Goal: Task Accomplishment & Management: Manage account settings

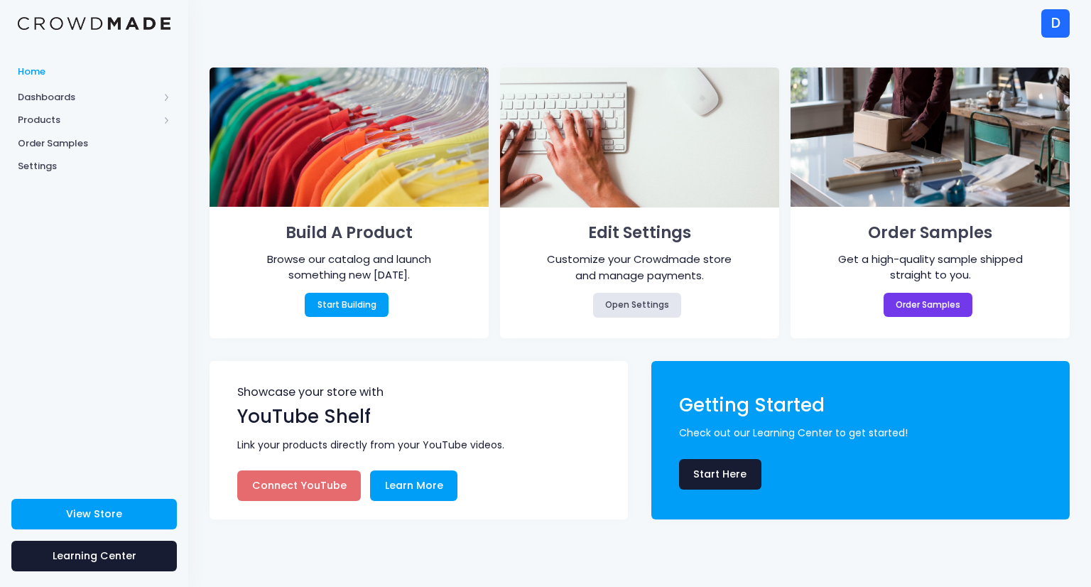
click at [284, 492] on link "Connect YouTube" at bounding box center [299, 485] width 124 height 31
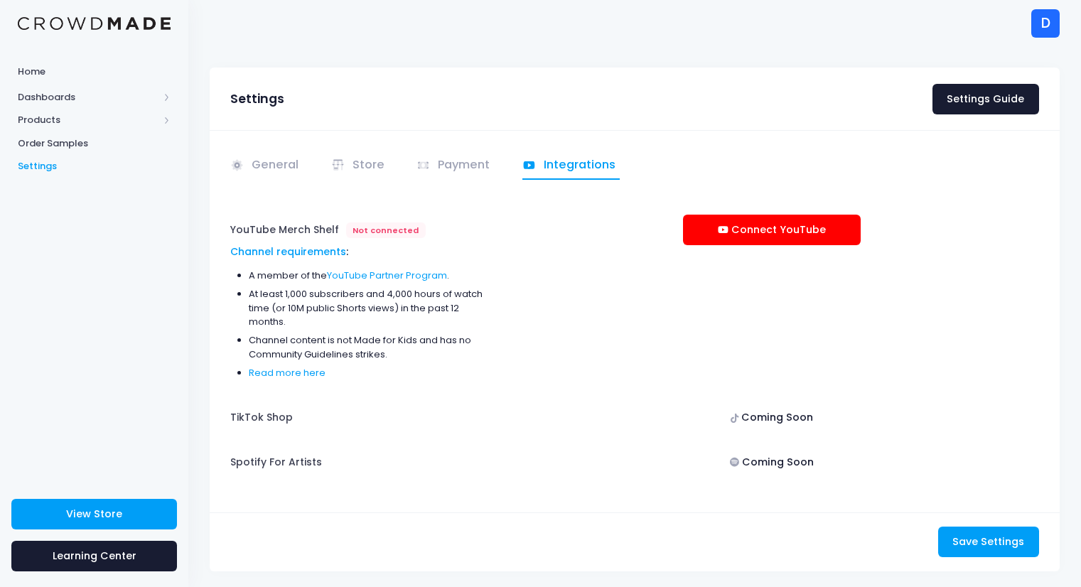
scroll to position [27, 0]
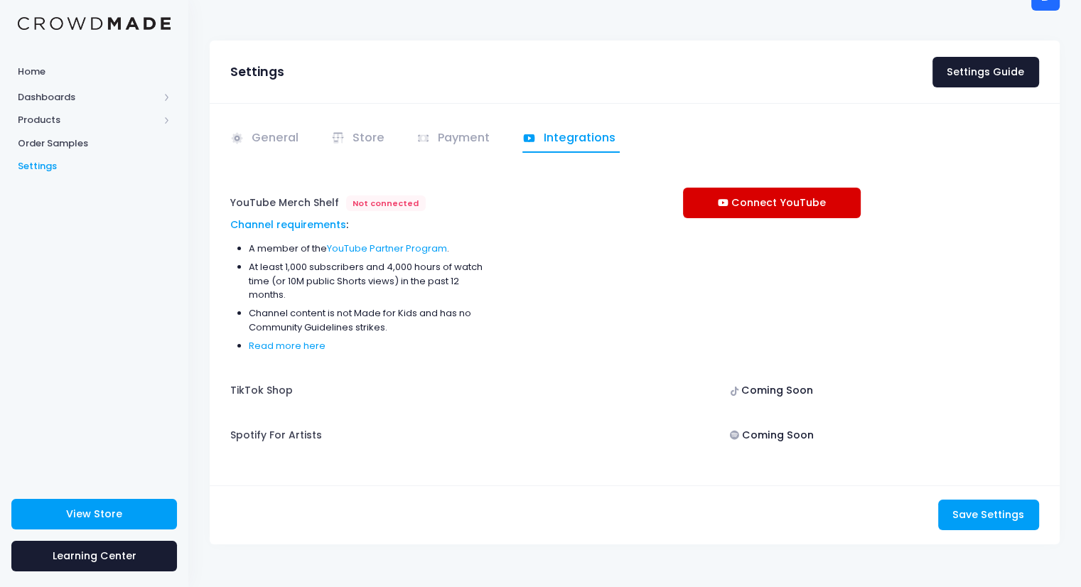
click at [730, 198] on link "Connect YouTube" at bounding box center [772, 203] width 178 height 31
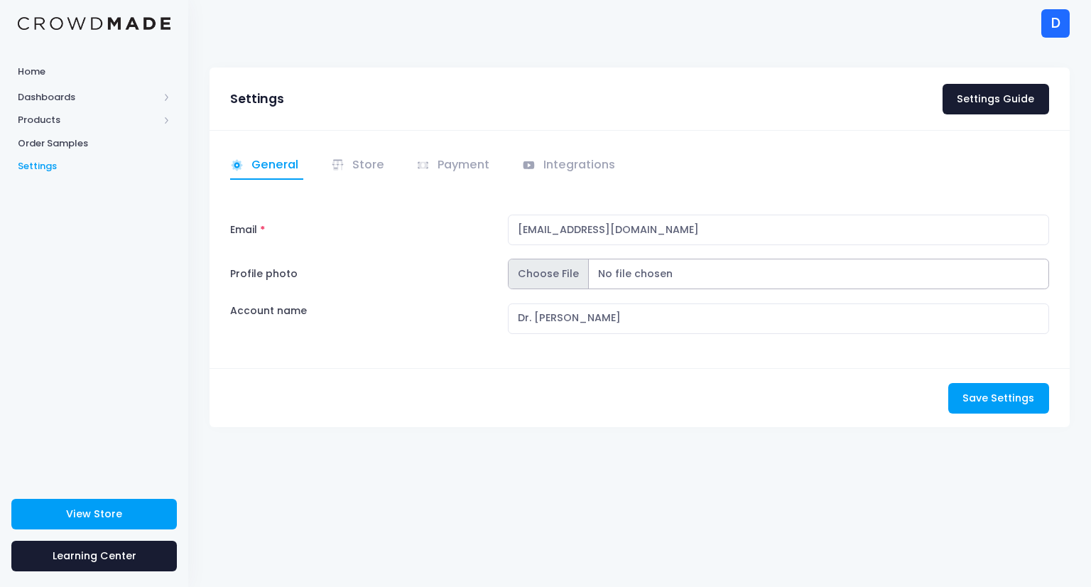
click at [549, 268] on input "Profile photo" at bounding box center [778, 274] width 541 height 31
type input "C:\fakepath\ACFWC_LOGO_WHITE_BG-removebg-preview.png"
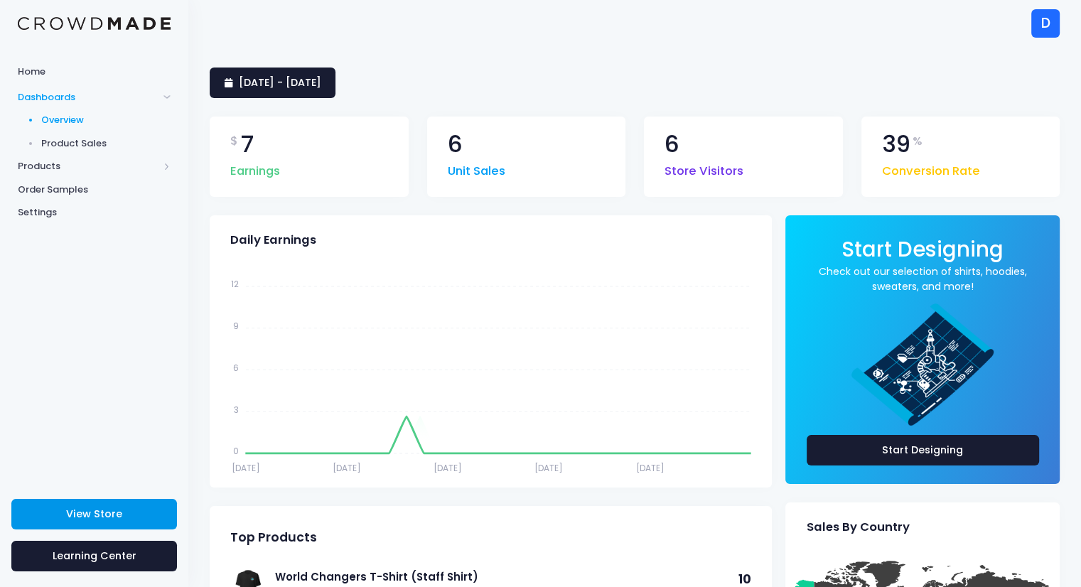
click at [131, 507] on link "View Store" at bounding box center [94, 514] width 166 height 31
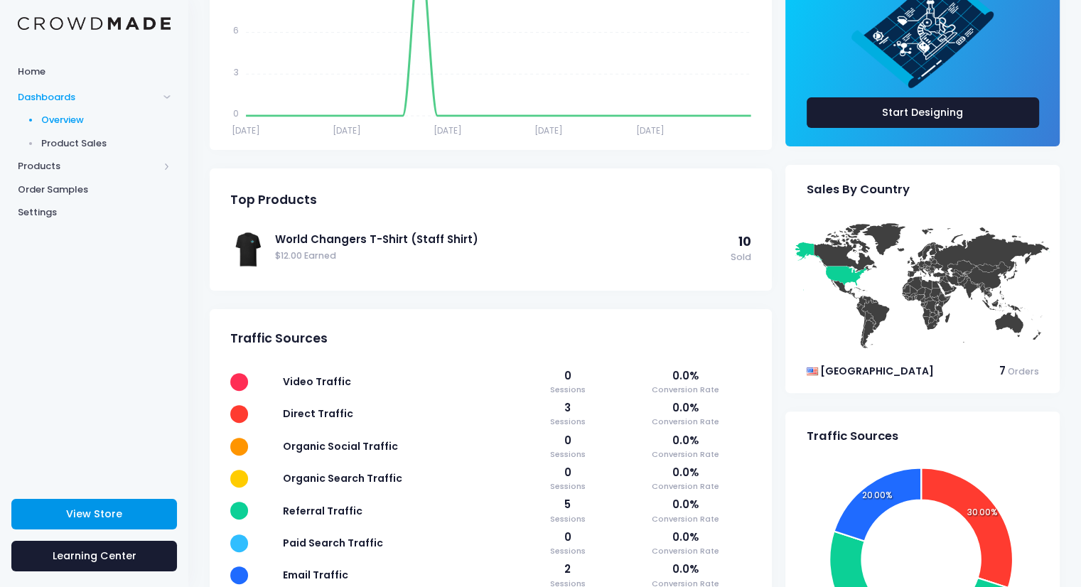
scroll to position [350, 0]
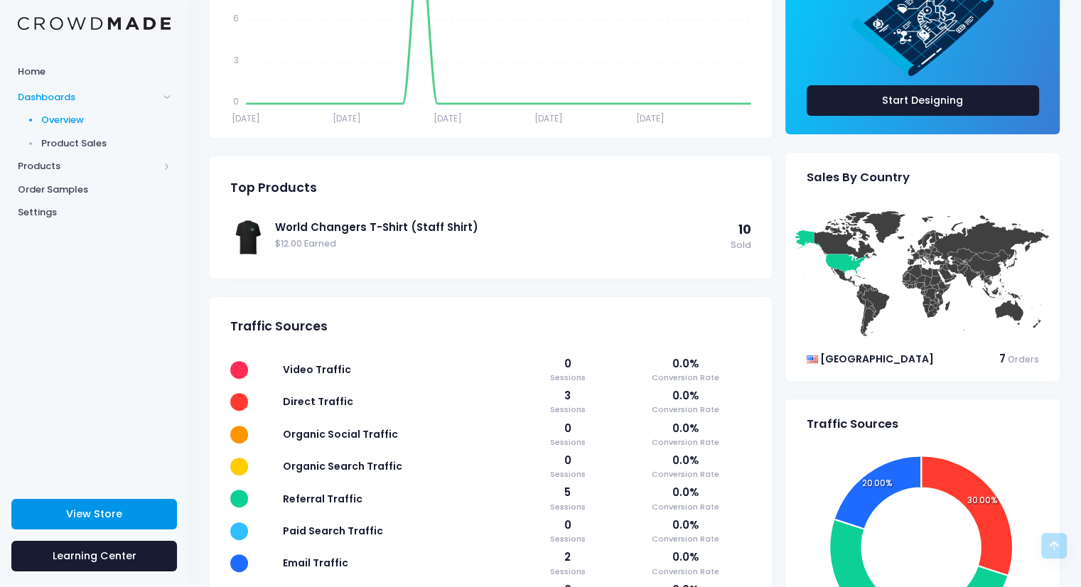
click at [60, 526] on link "View Store" at bounding box center [94, 514] width 166 height 31
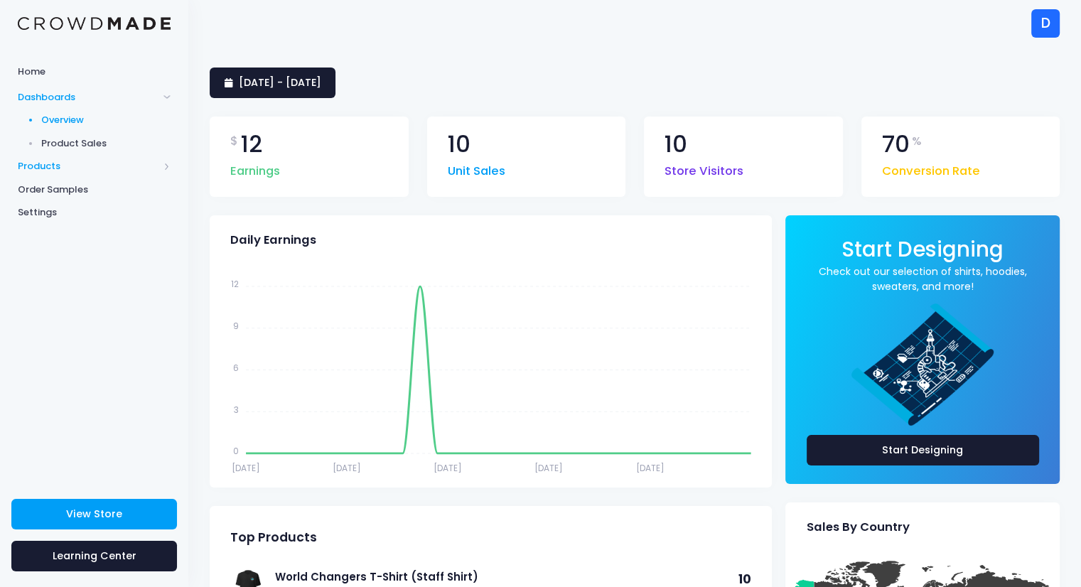
click at [48, 166] on span "Products" at bounding box center [88, 166] width 141 height 14
click at [73, 166] on span "Product Editor" at bounding box center [106, 166] width 130 height 14
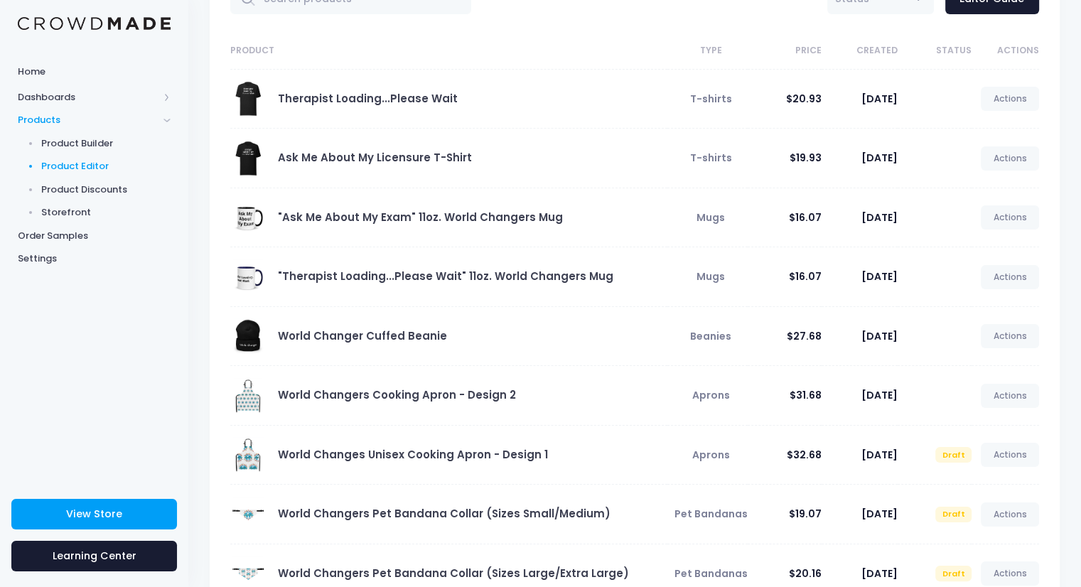
scroll to position [114, 0]
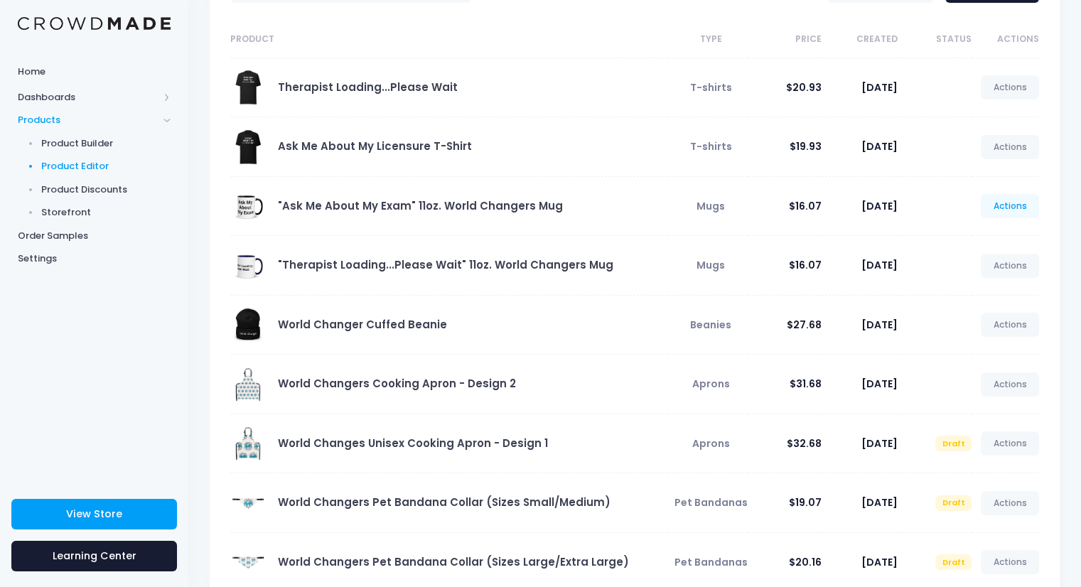
click at [1003, 211] on link "Actions" at bounding box center [1009, 206] width 58 height 24
click at [991, 288] on link "Unpublish" at bounding box center [994, 289] width 75 height 25
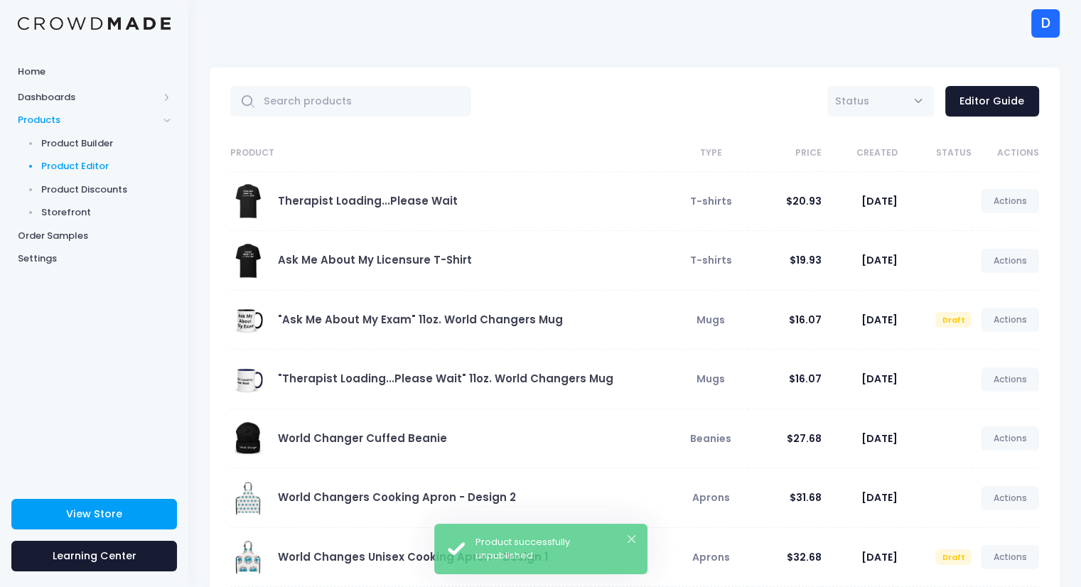
click at [480, 202] on div "Therapist Loading...Please Wait" at bounding box center [445, 201] width 430 height 36
click at [417, 321] on link ""Ask Me About My Exam" 11oz. World Changers Mug" at bounding box center [420, 319] width 285 height 15
click at [443, 316] on link ""Ask Me About My Exam" 11oz. World Changers Mug" at bounding box center [420, 319] width 285 height 15
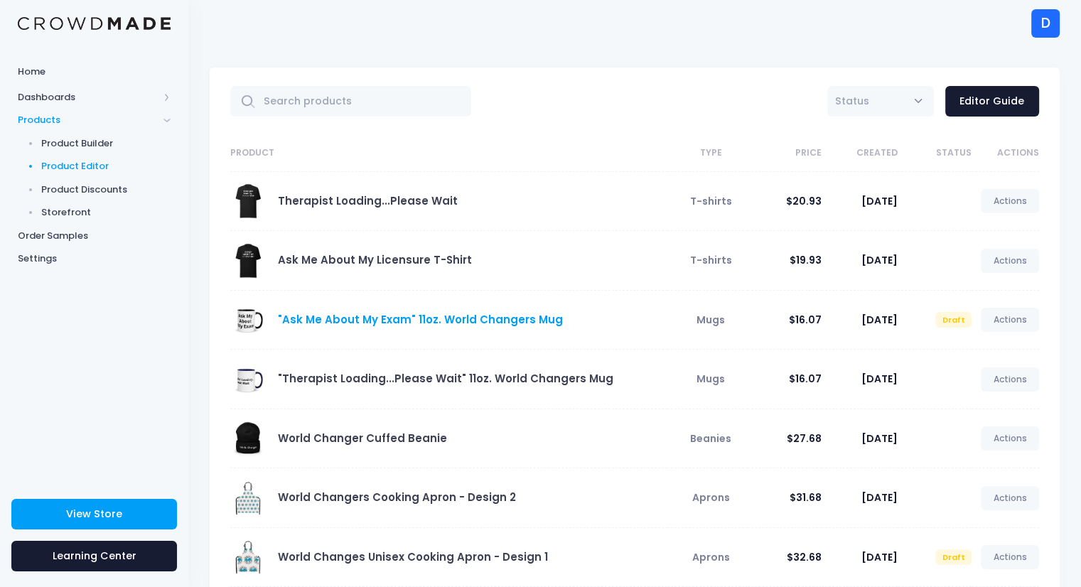
click at [443, 316] on link ""Ask Me About My Exam" 11oz. World Changers Mug" at bounding box center [420, 319] width 285 height 15
click at [423, 316] on link ""Ask Me About My Exam" 11oz. World Changers Mug" at bounding box center [420, 319] width 285 height 15
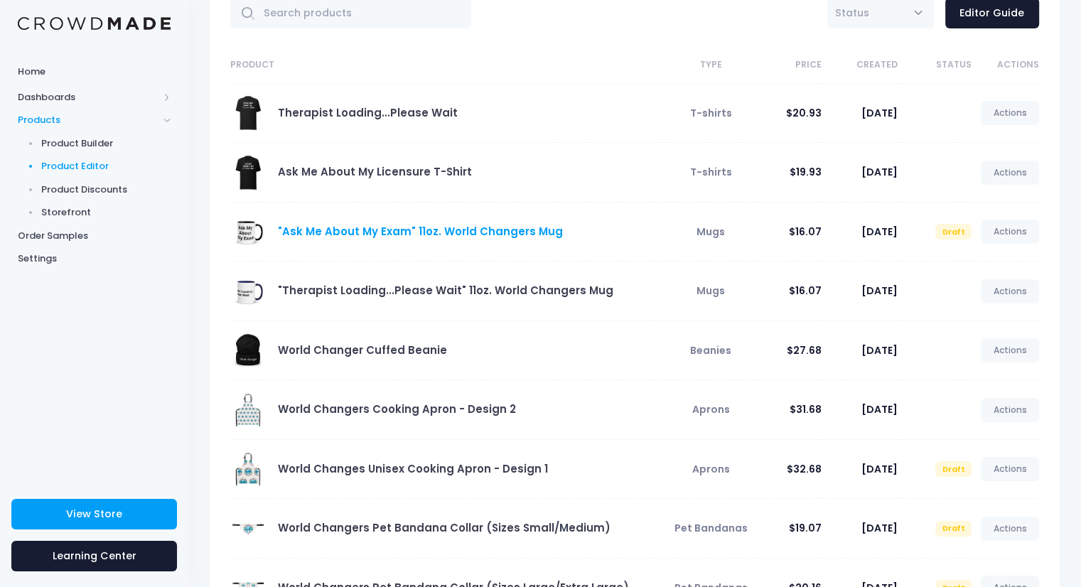
scroll to position [114, 0]
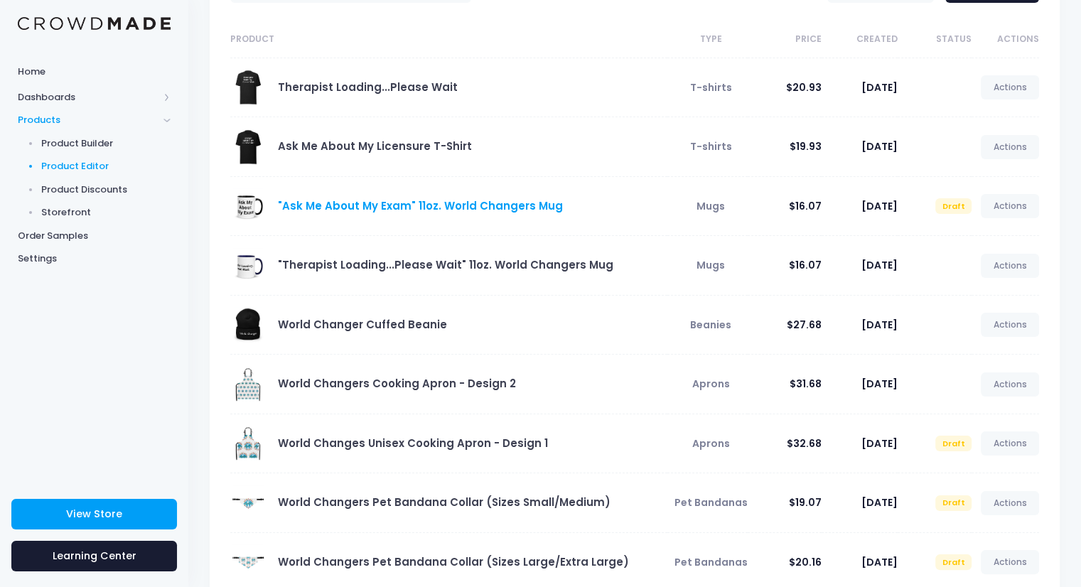
click at [381, 205] on link ""Ask Me About My Exam" 11oz. World Changers Mug" at bounding box center [420, 205] width 285 height 15
click at [394, 204] on link ""Ask Me About My Exam" 11oz. World Changers Mug" at bounding box center [420, 205] width 285 height 15
click at [1006, 213] on link "Actions" at bounding box center [1009, 206] width 58 height 24
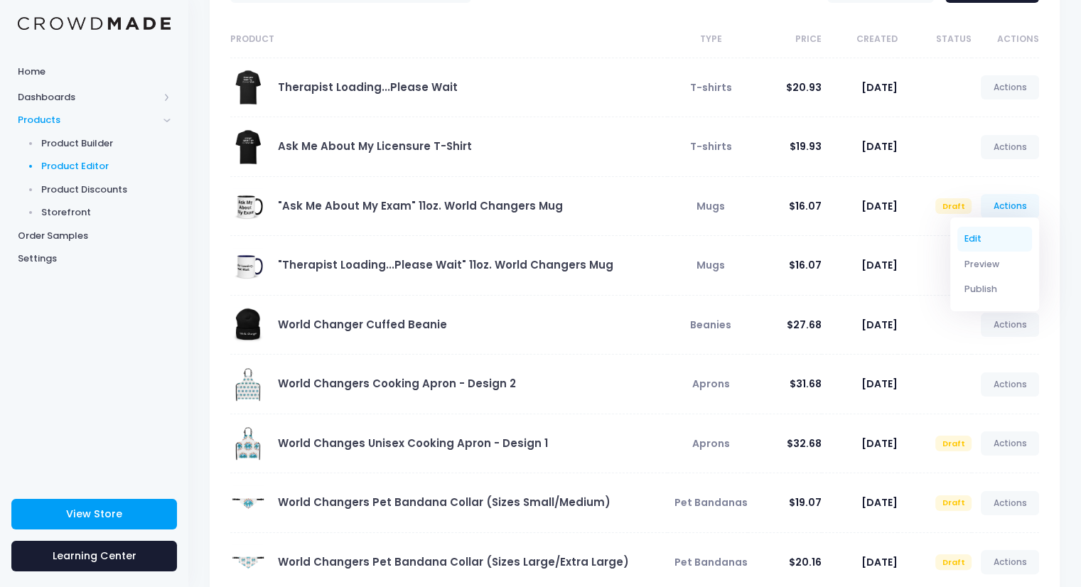
click at [972, 237] on link "Edit" at bounding box center [994, 239] width 75 height 25
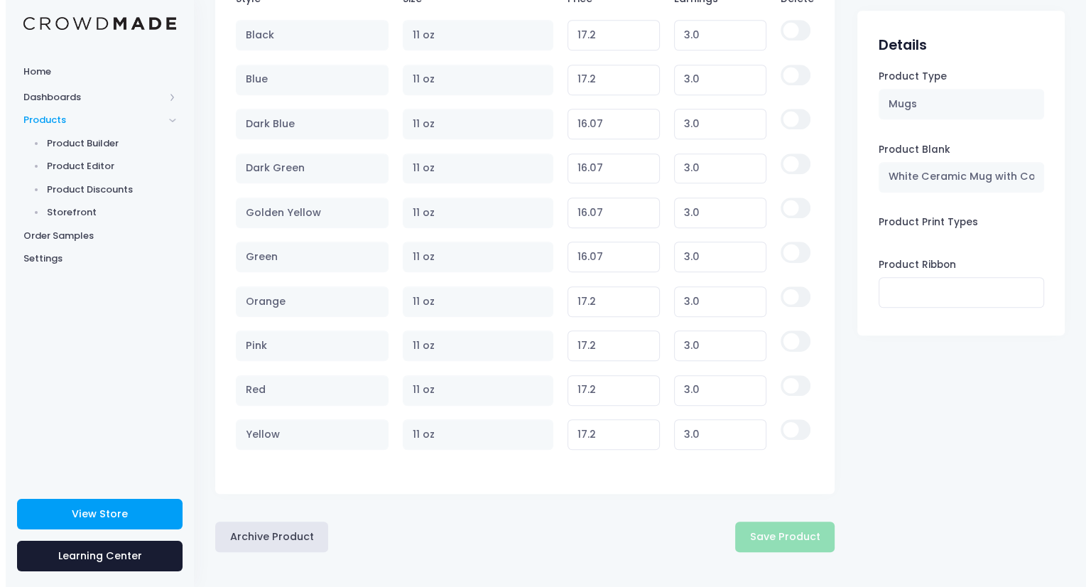
scroll to position [1117, 0]
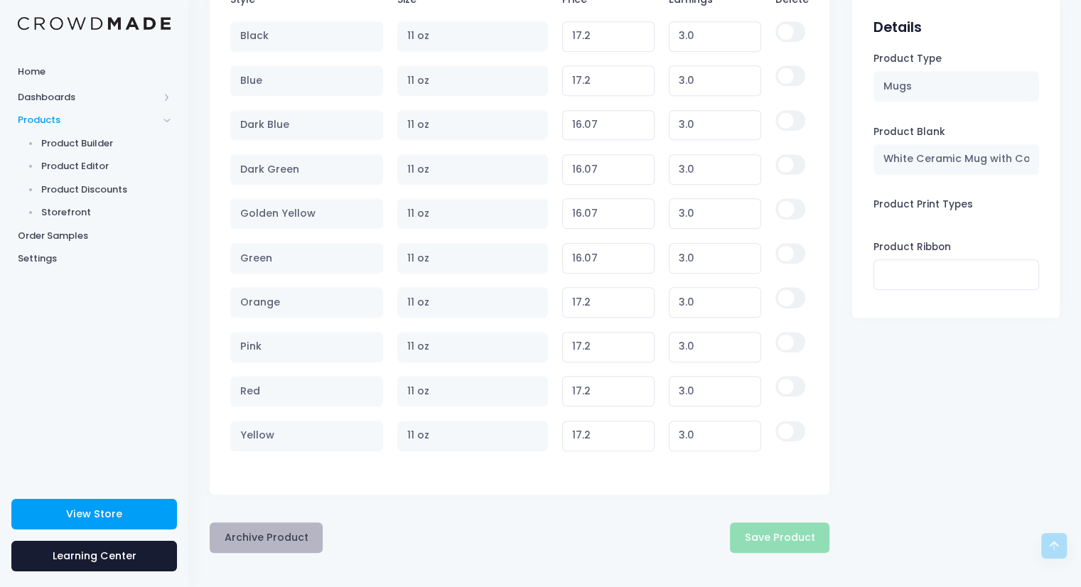
click at [275, 541] on button "Archive Product" at bounding box center [266, 537] width 113 height 31
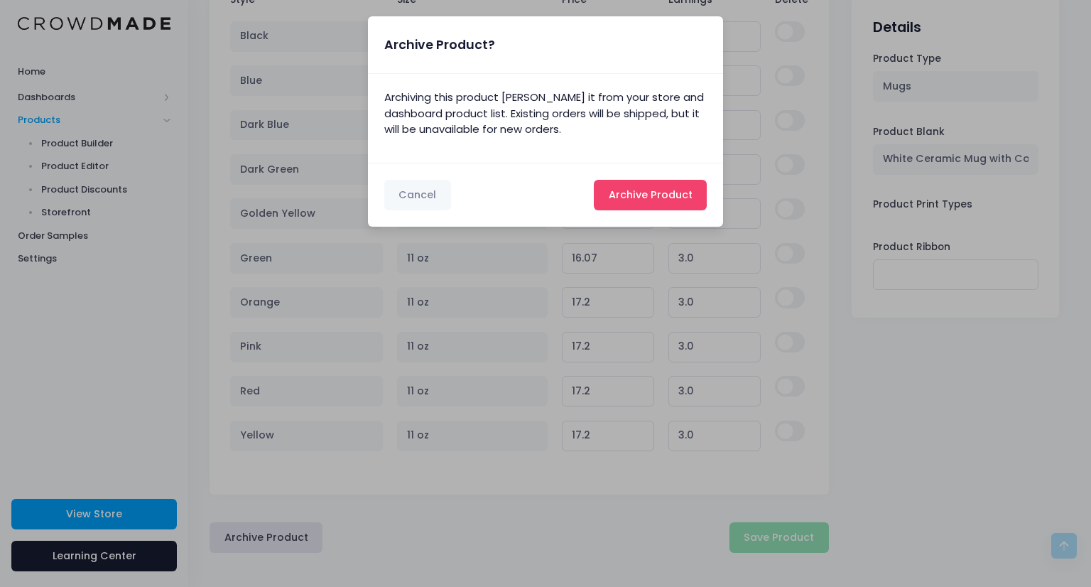
click at [648, 180] on button "Archive Product Archiving..." at bounding box center [650, 195] width 113 height 31
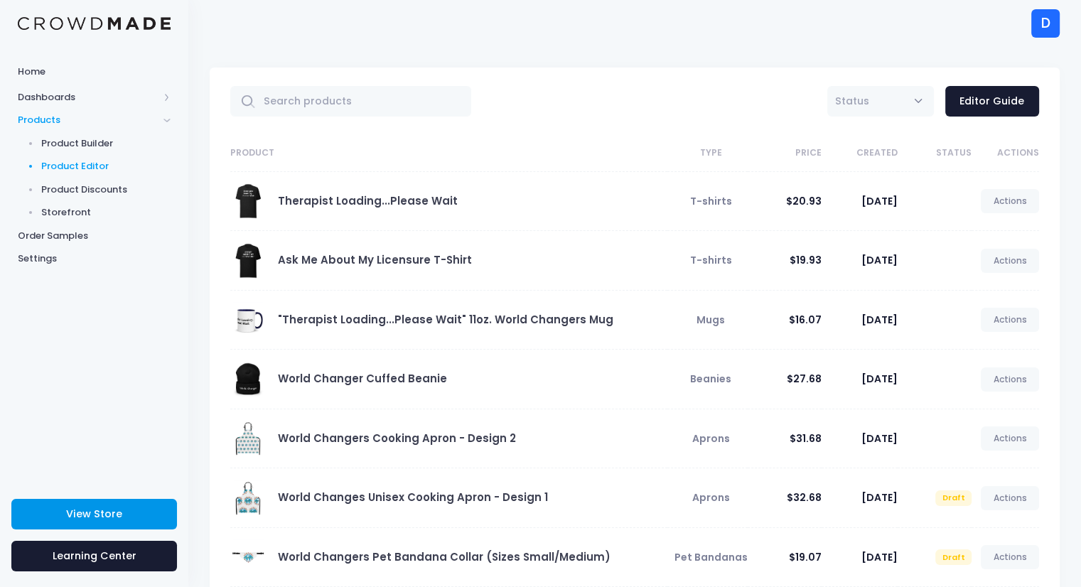
click at [102, 518] on span "View Store" at bounding box center [94, 514] width 56 height 14
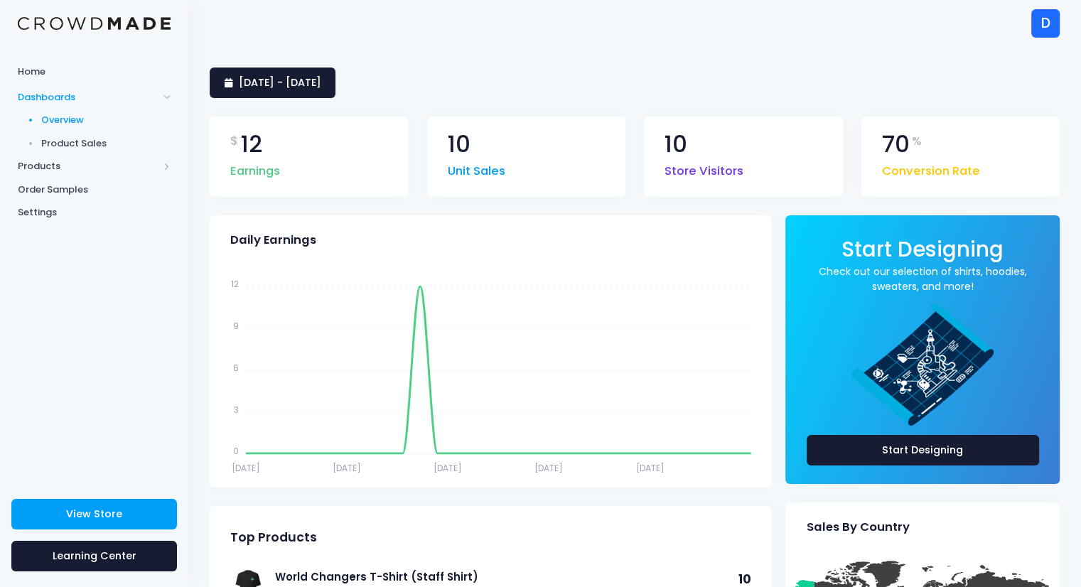
click at [102, 228] on div "Home Dashboards Overview Product Sales Products Product Builder Product Editor …" at bounding box center [94, 267] width 188 height 418
click at [77, 220] on link "Settings" at bounding box center [94, 212] width 188 height 23
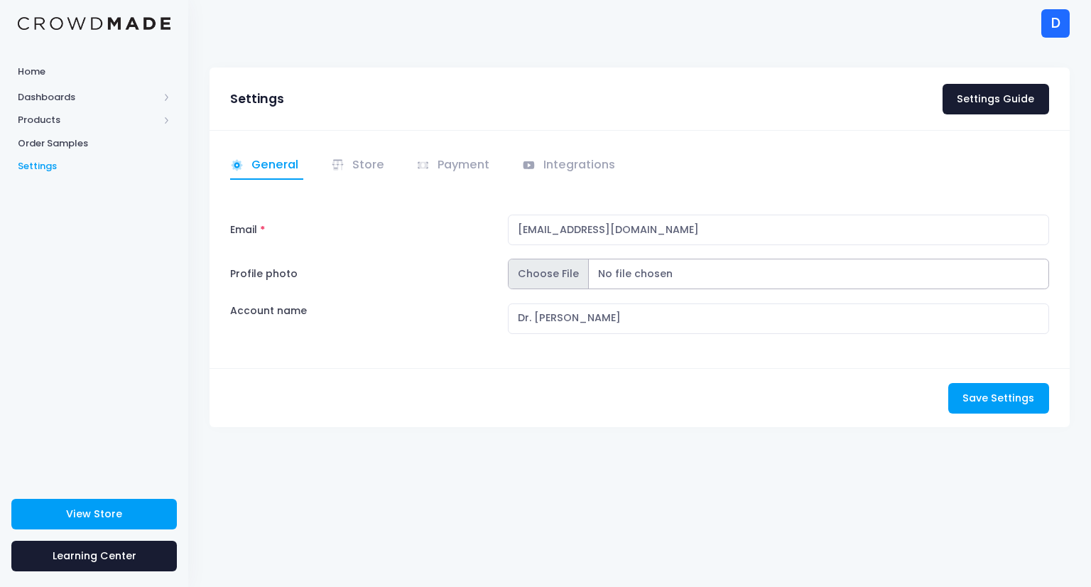
click at [545, 278] on input "Profile photo" at bounding box center [778, 274] width 541 height 31
click at [565, 273] on input "Profile photo" at bounding box center [778, 274] width 541 height 31
type input "C:\fakepath\ACWC Merch Available Now.png"
click at [1003, 396] on span "Save Settings" at bounding box center [999, 398] width 72 height 14
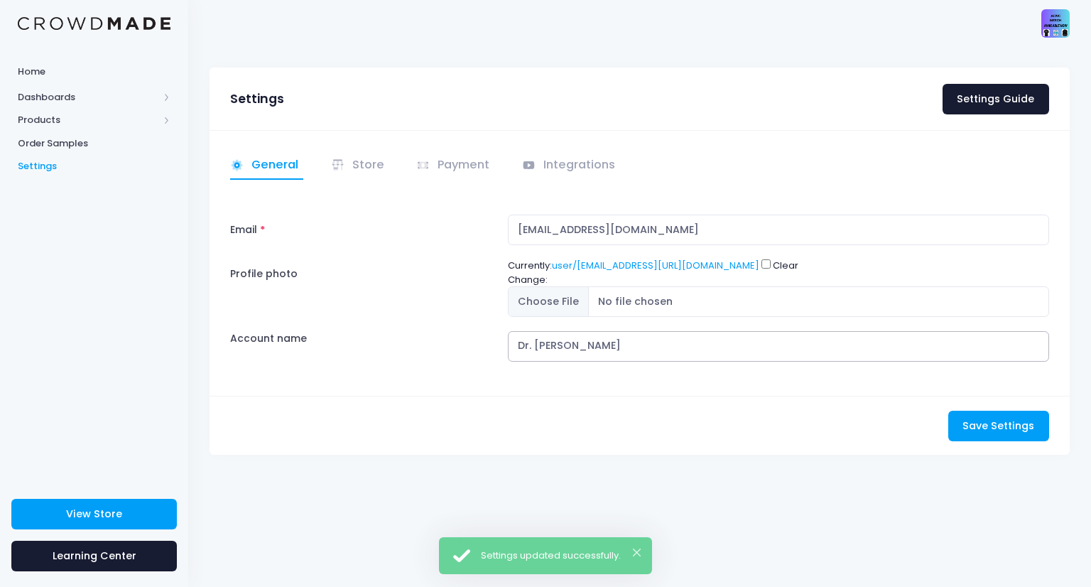
click at [612, 354] on input "Dr. [PERSON_NAME]" at bounding box center [778, 346] width 541 height 31
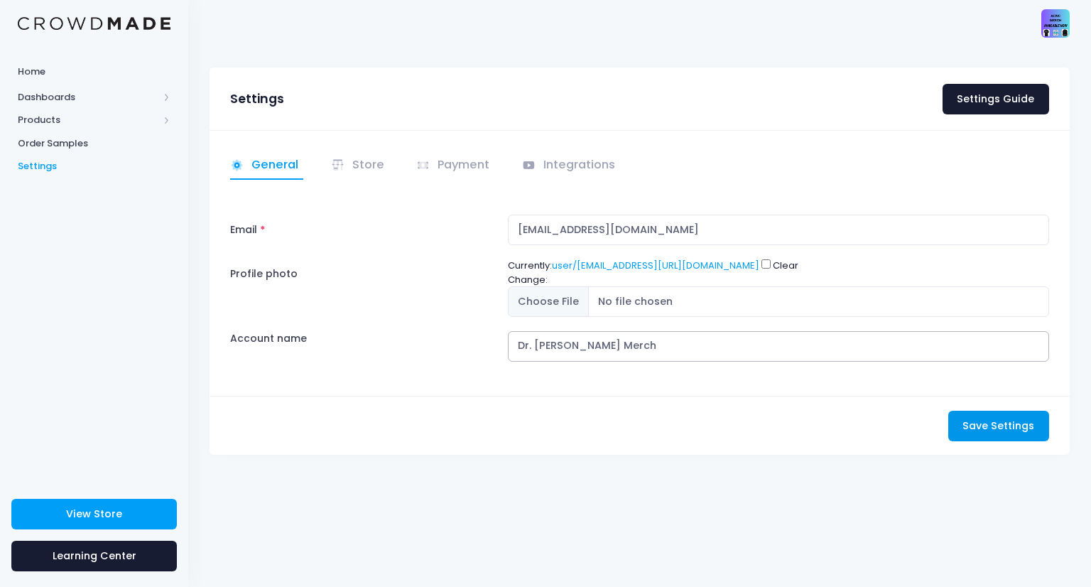
type input "Dr. [PERSON_NAME] Merch"
click at [988, 430] on span "Save Settings" at bounding box center [999, 425] width 72 height 14
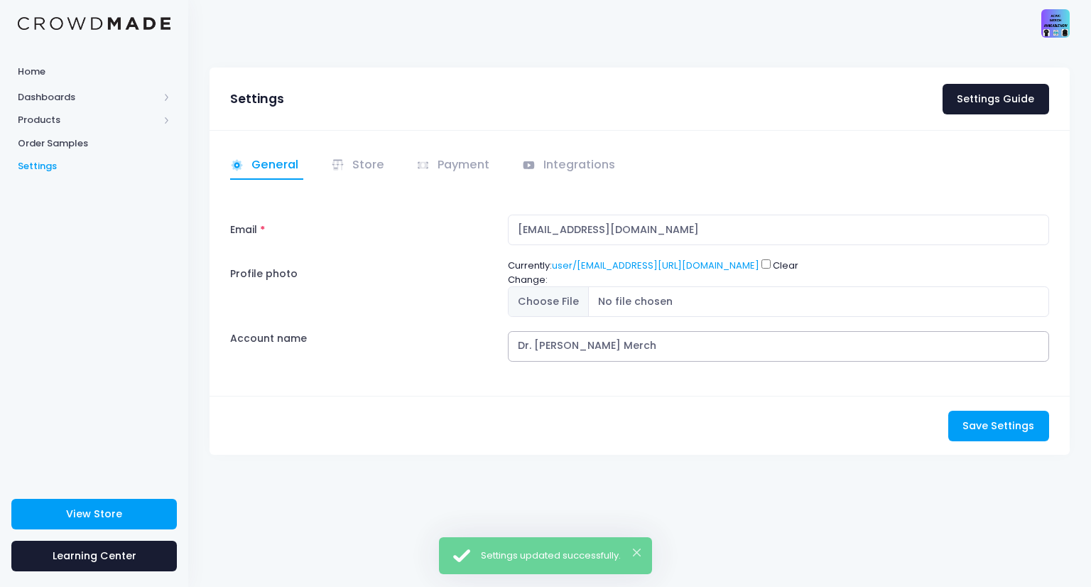
click at [600, 344] on input "Dr. [PERSON_NAME] Merch" at bounding box center [778, 346] width 541 height 31
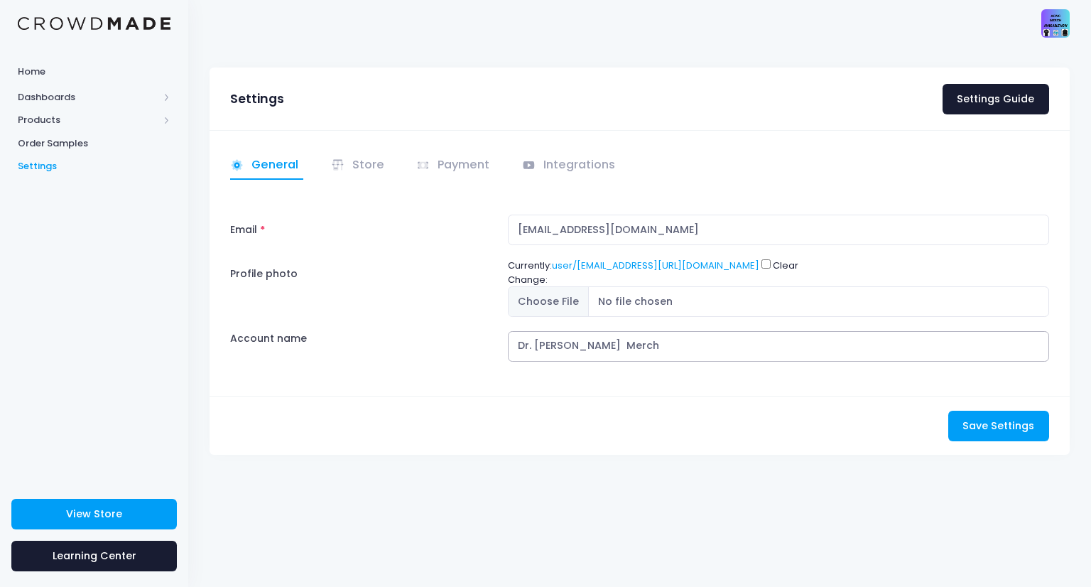
type input "Dr. [PERSON_NAME] Merch"
click at [948, 411] on button "Save Settings Saving..." at bounding box center [998, 426] width 101 height 31
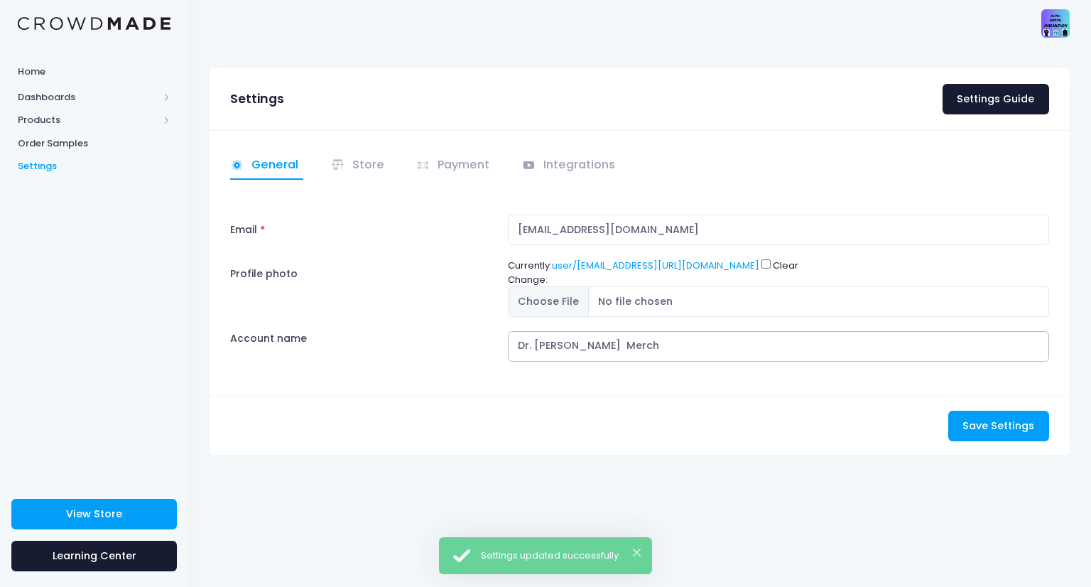
click at [592, 345] on input "Dr. Pam Turner Merch" at bounding box center [778, 346] width 541 height 31
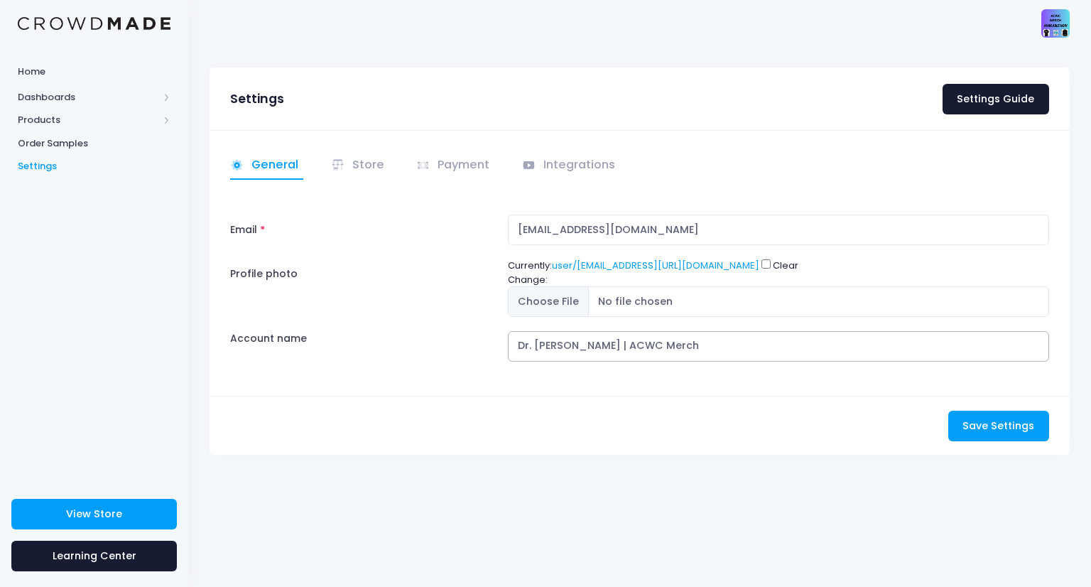
type input "Dr. [PERSON_NAME] | ACWC Merch"
click at [654, 418] on div "Save Settings Saving..." at bounding box center [640, 425] width 860 height 59
click at [997, 428] on span "Save Settings" at bounding box center [999, 425] width 72 height 14
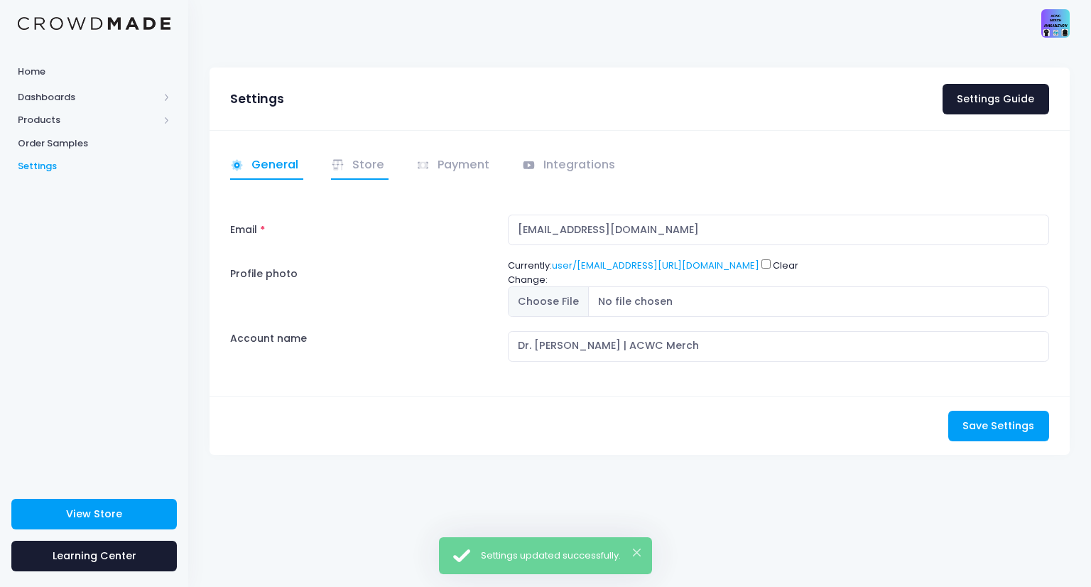
click at [371, 169] on link "Store" at bounding box center [360, 166] width 58 height 28
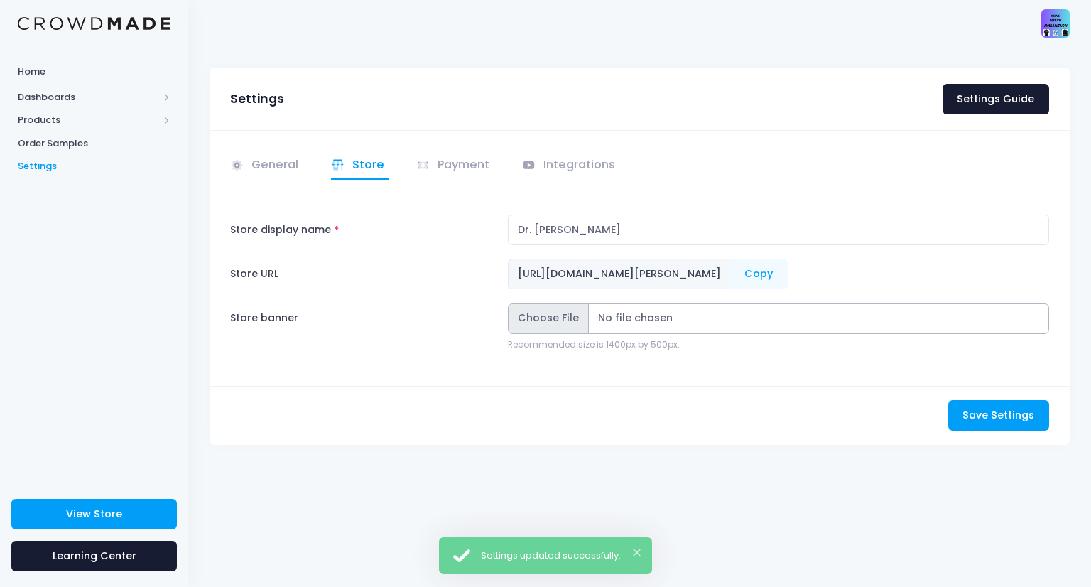
click at [543, 324] on input "Store banner" at bounding box center [778, 318] width 541 height 31
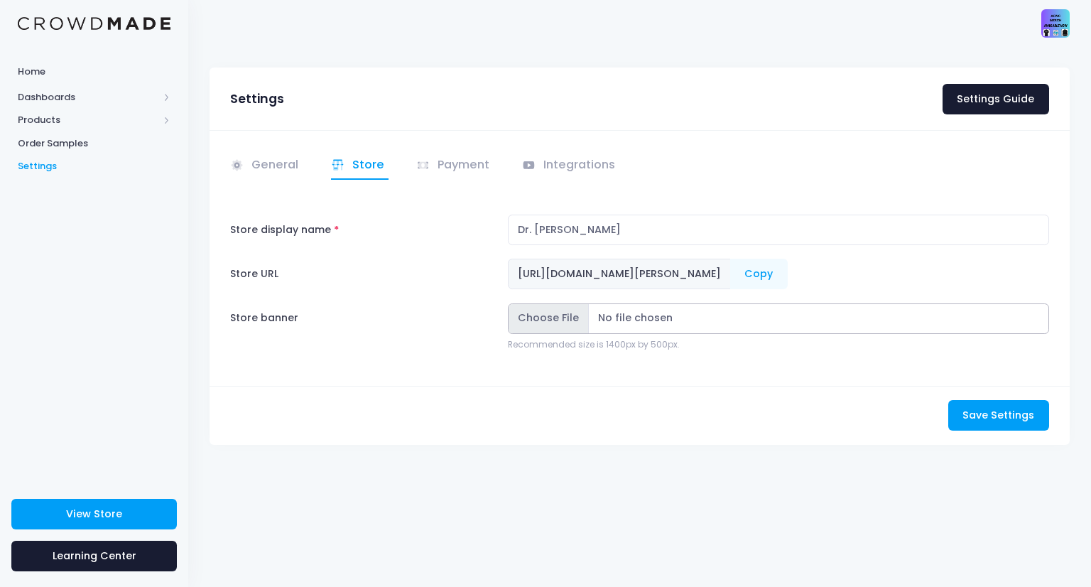
type input "C:\fakepath\ACWC Merch Available Now.png"
click at [657, 228] on input "Dr. [PERSON_NAME]" at bounding box center [778, 230] width 541 height 31
type input "Dr. [PERSON_NAME] | ACWC Merch"
click at [788, 276] on button "Copy" at bounding box center [759, 274] width 58 height 31
click at [986, 416] on span "Save Settings" at bounding box center [999, 415] width 72 height 14
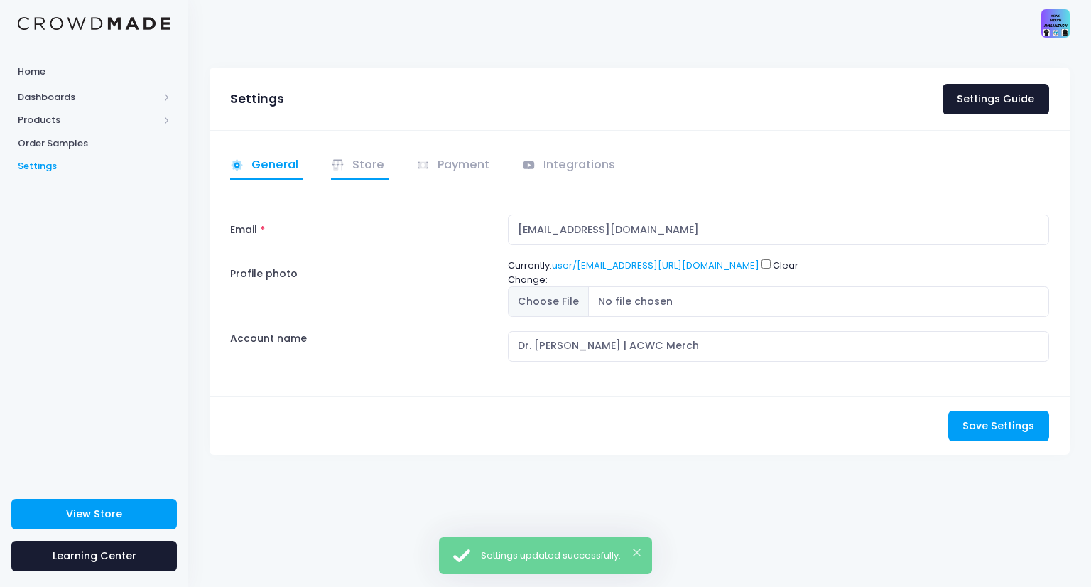
click at [369, 166] on link "Store" at bounding box center [360, 166] width 58 height 28
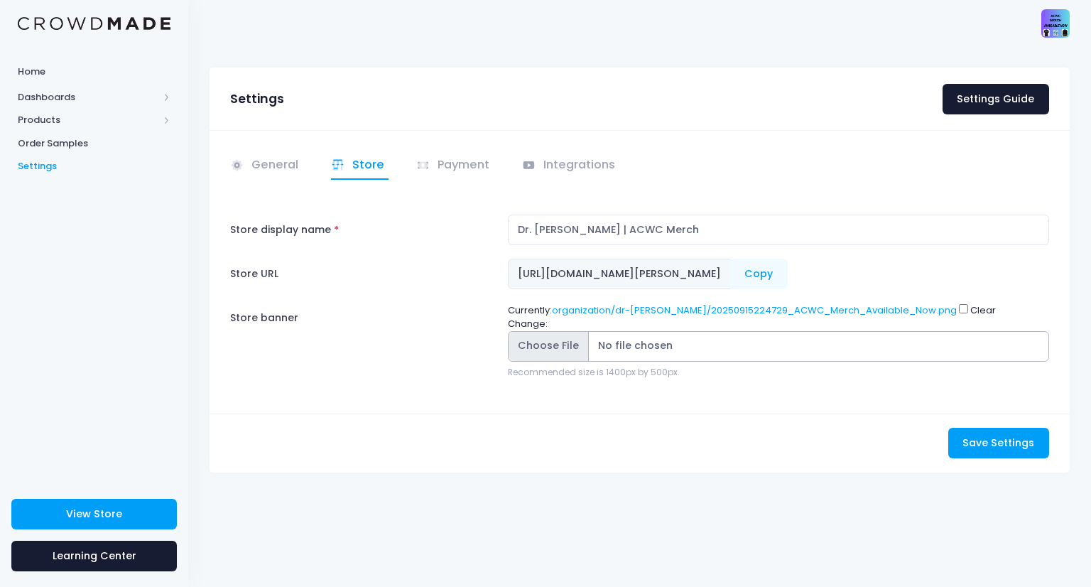
click at [552, 349] on input "Store banner" at bounding box center [778, 346] width 541 height 31
type input "C:\fakepath\ACWC Merch Available Now.png"
click at [992, 446] on span "Save Settings" at bounding box center [999, 442] width 72 height 14
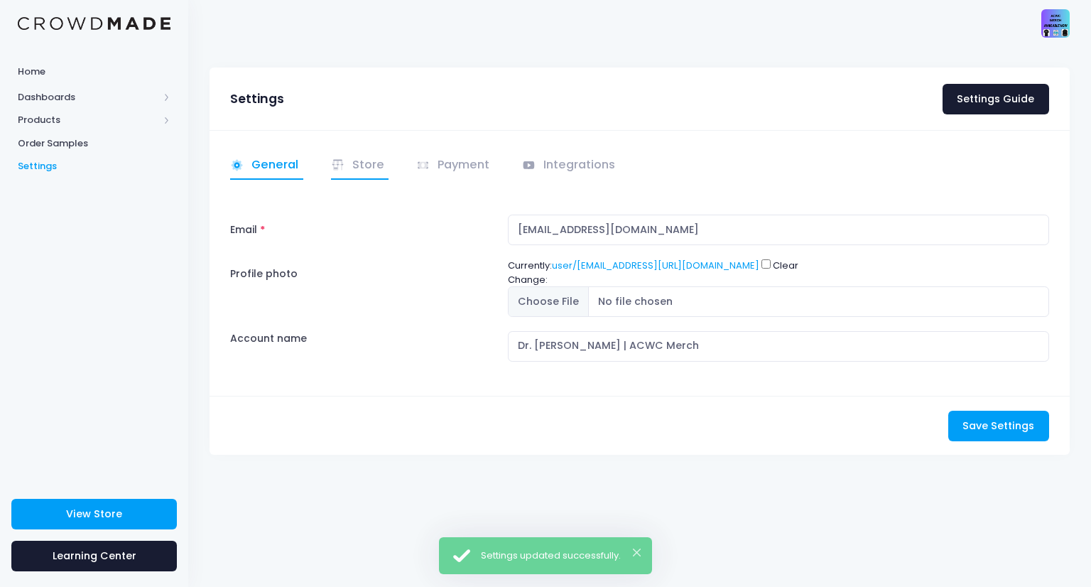
click at [385, 167] on link "Store" at bounding box center [360, 166] width 58 height 28
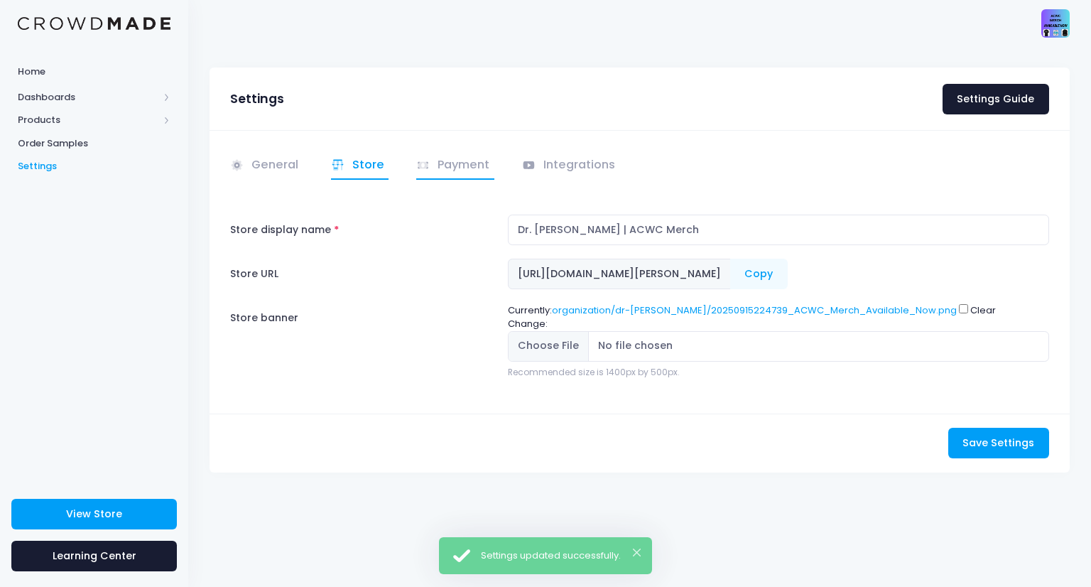
click at [456, 164] on link "Payment" at bounding box center [455, 166] width 78 height 28
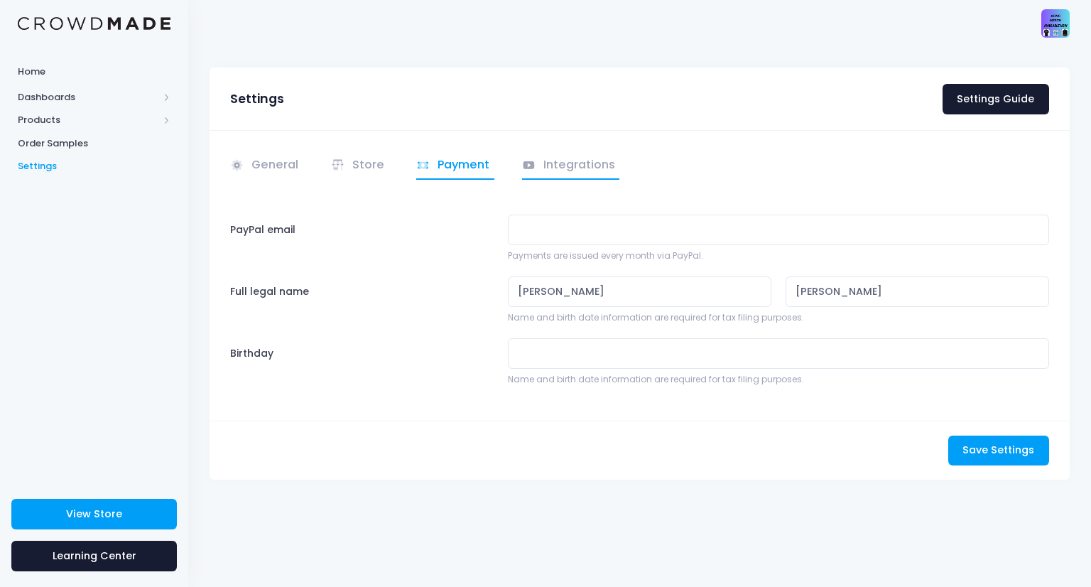
click at [585, 174] on link "Integrations" at bounding box center [571, 166] width 98 height 28
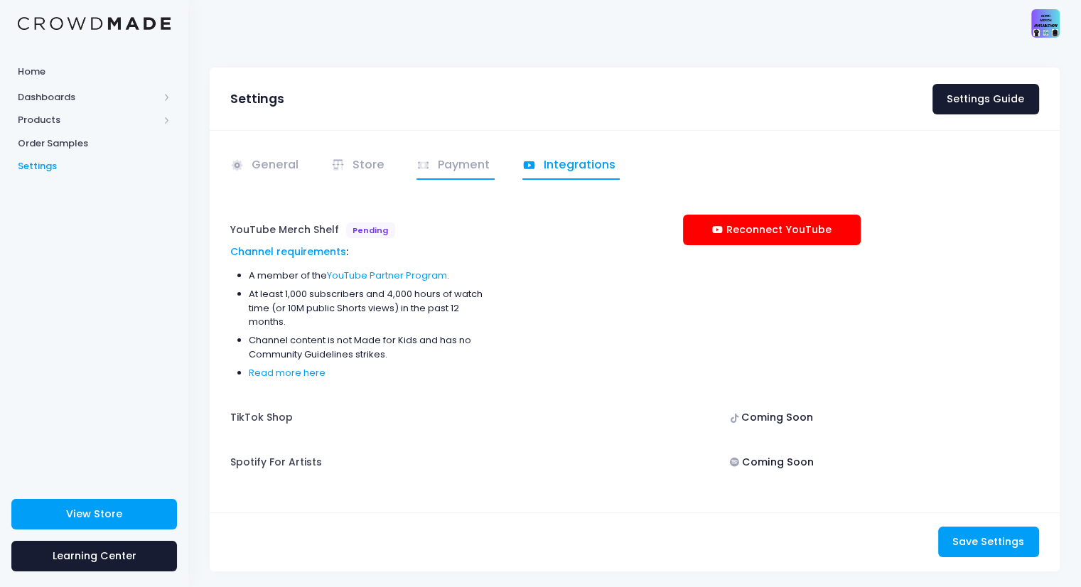
click at [455, 167] on link "Payment" at bounding box center [455, 166] width 78 height 28
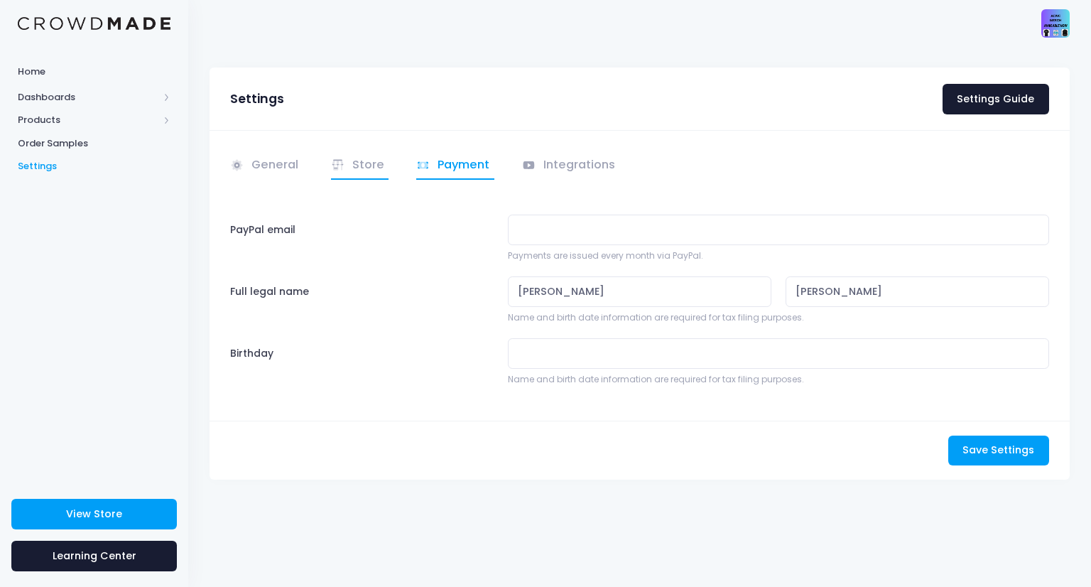
click at [358, 168] on link "Store" at bounding box center [360, 166] width 58 height 28
